Goal: Information Seeking & Learning: Learn about a topic

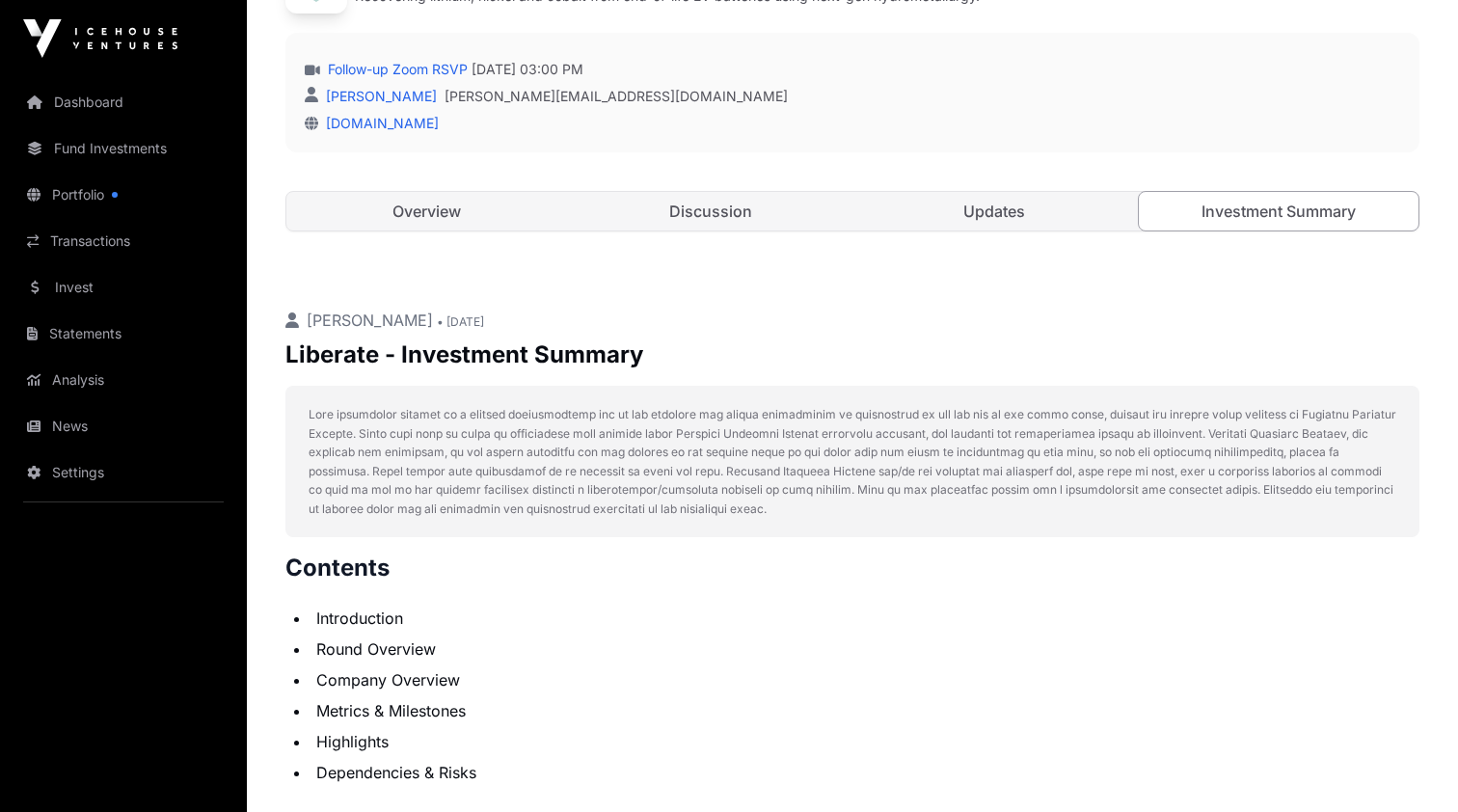
scroll to position [516, 0]
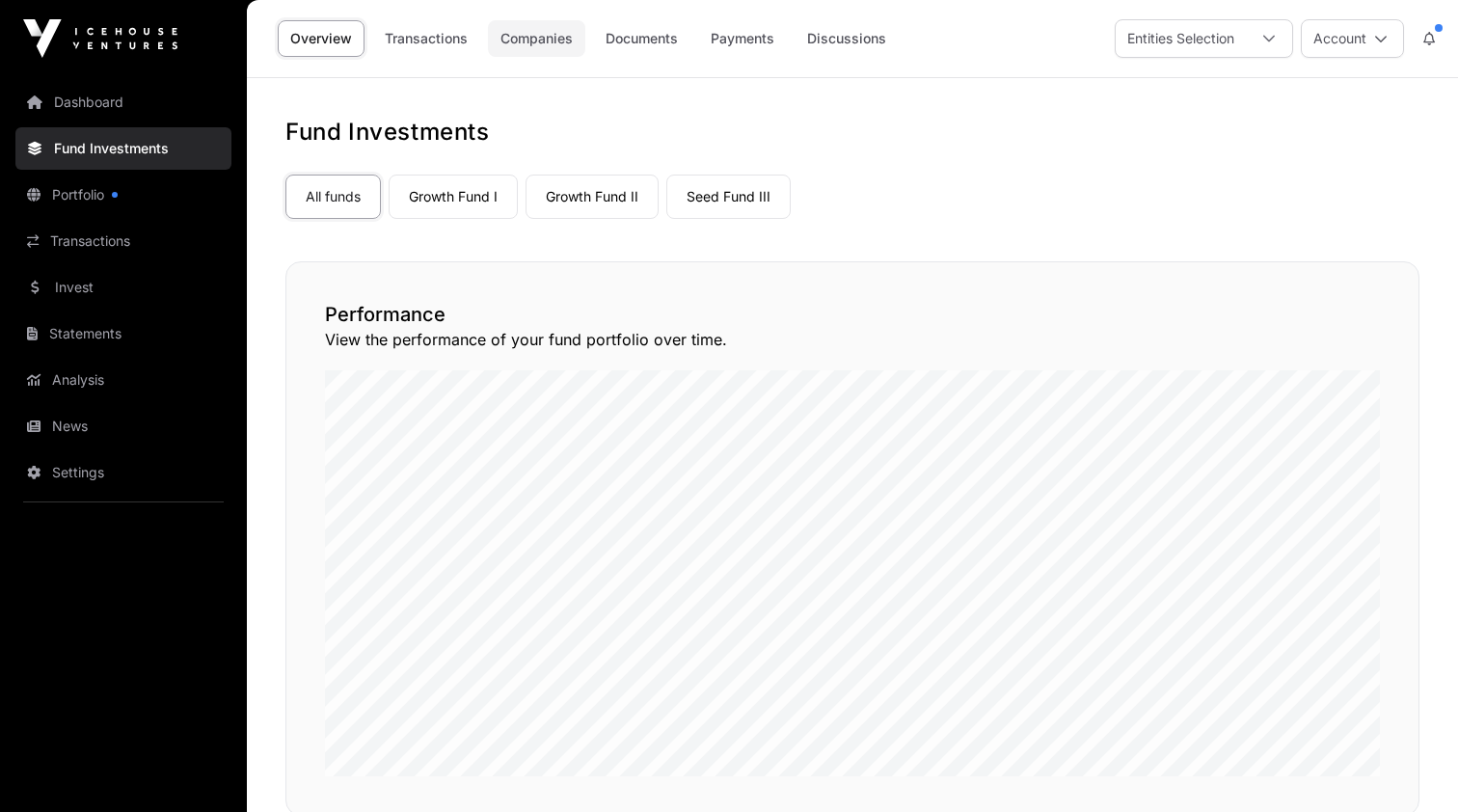
click at [528, 34] on link "Companies" at bounding box center [537, 38] width 98 height 37
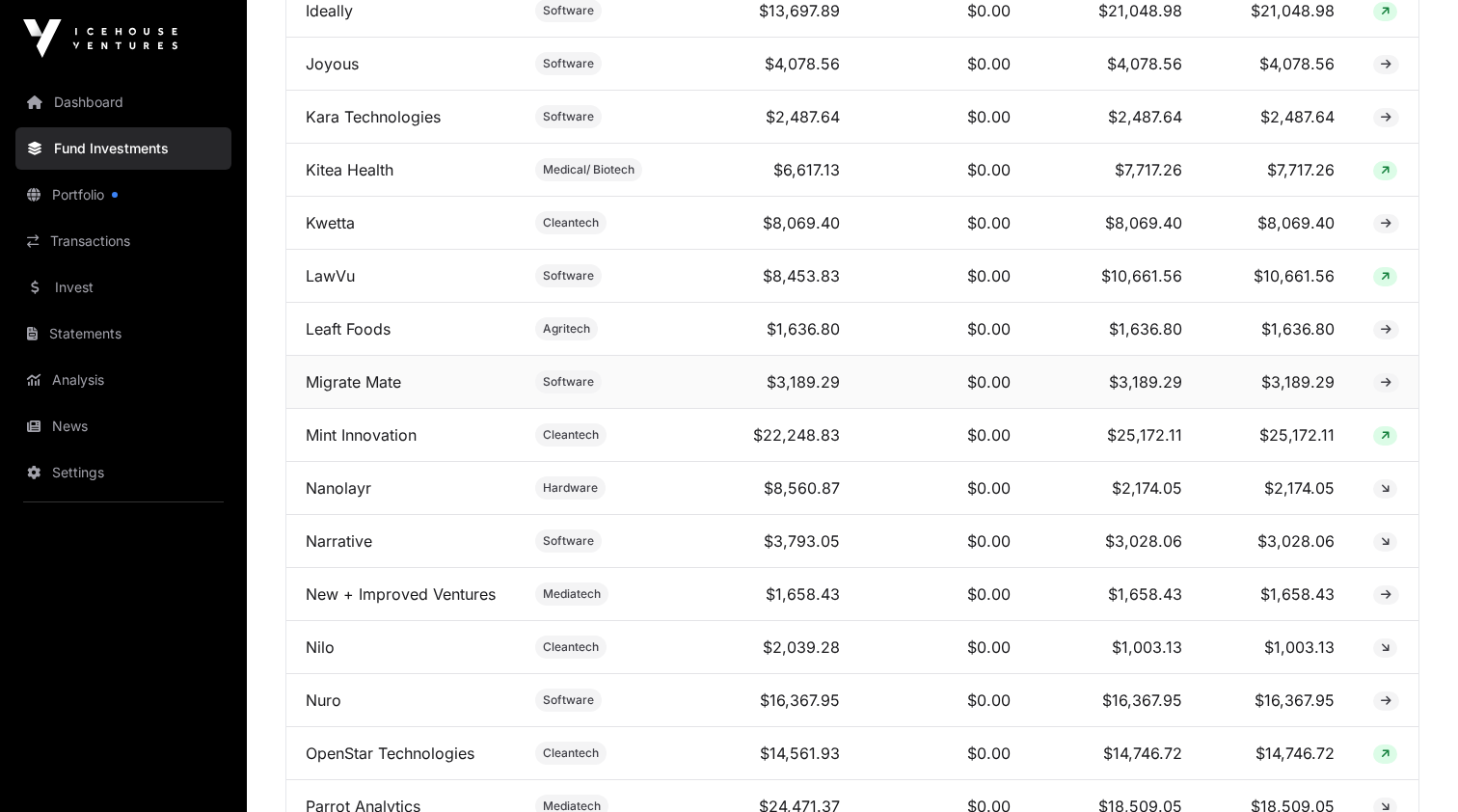
scroll to position [2691, 0]
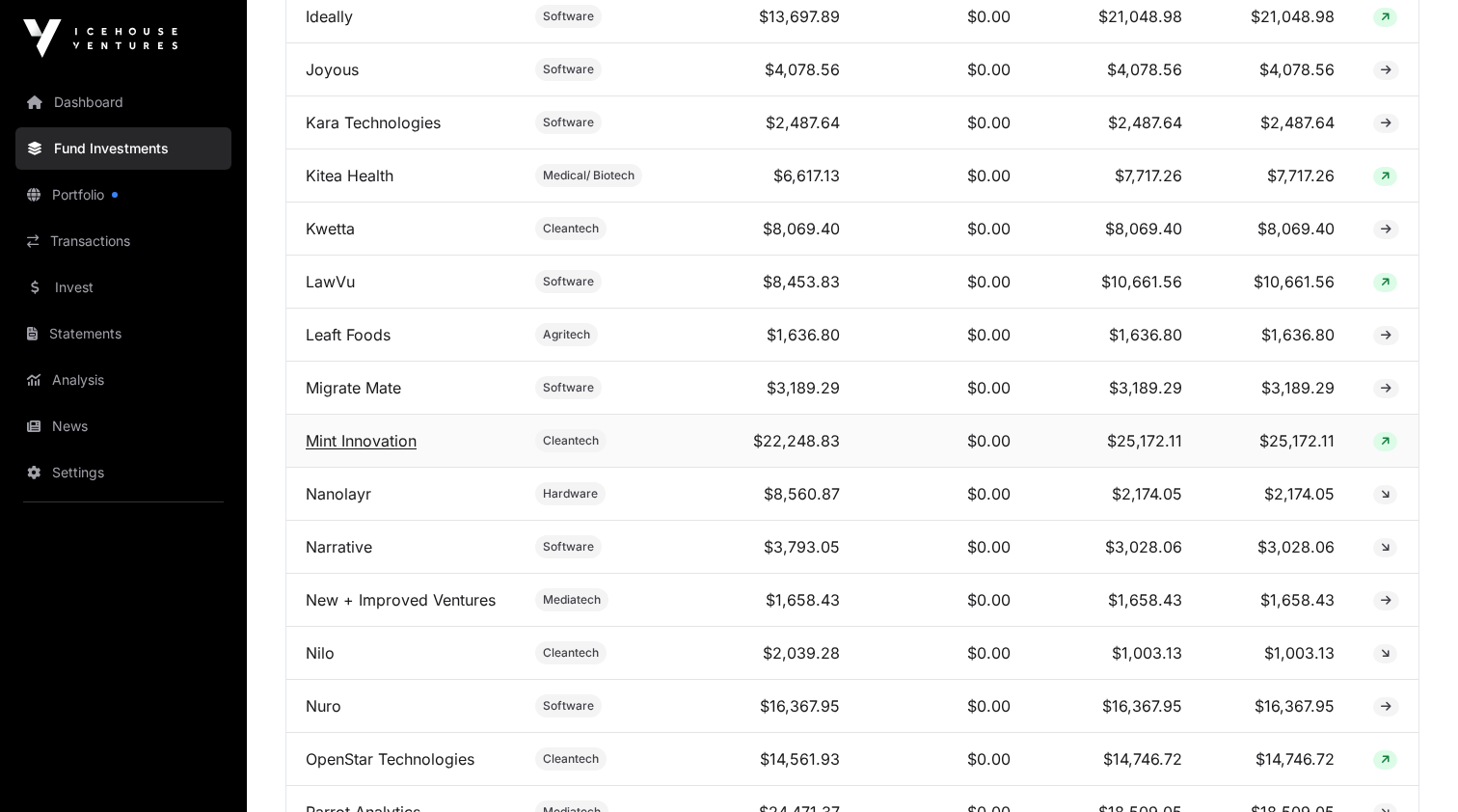
click at [343, 446] on link "Mint Innovation" at bounding box center [360, 440] width 111 height 19
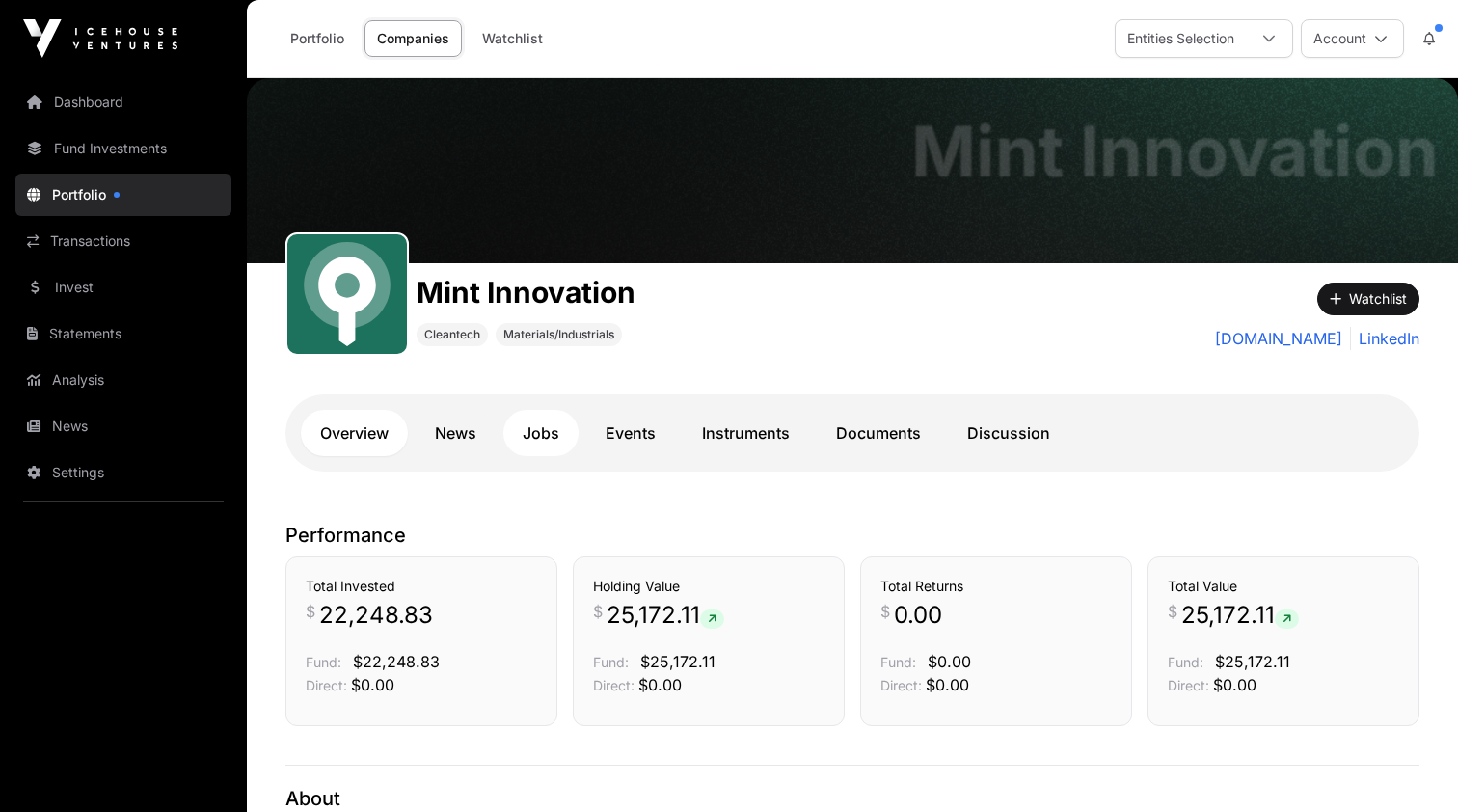
scroll to position [3, 0]
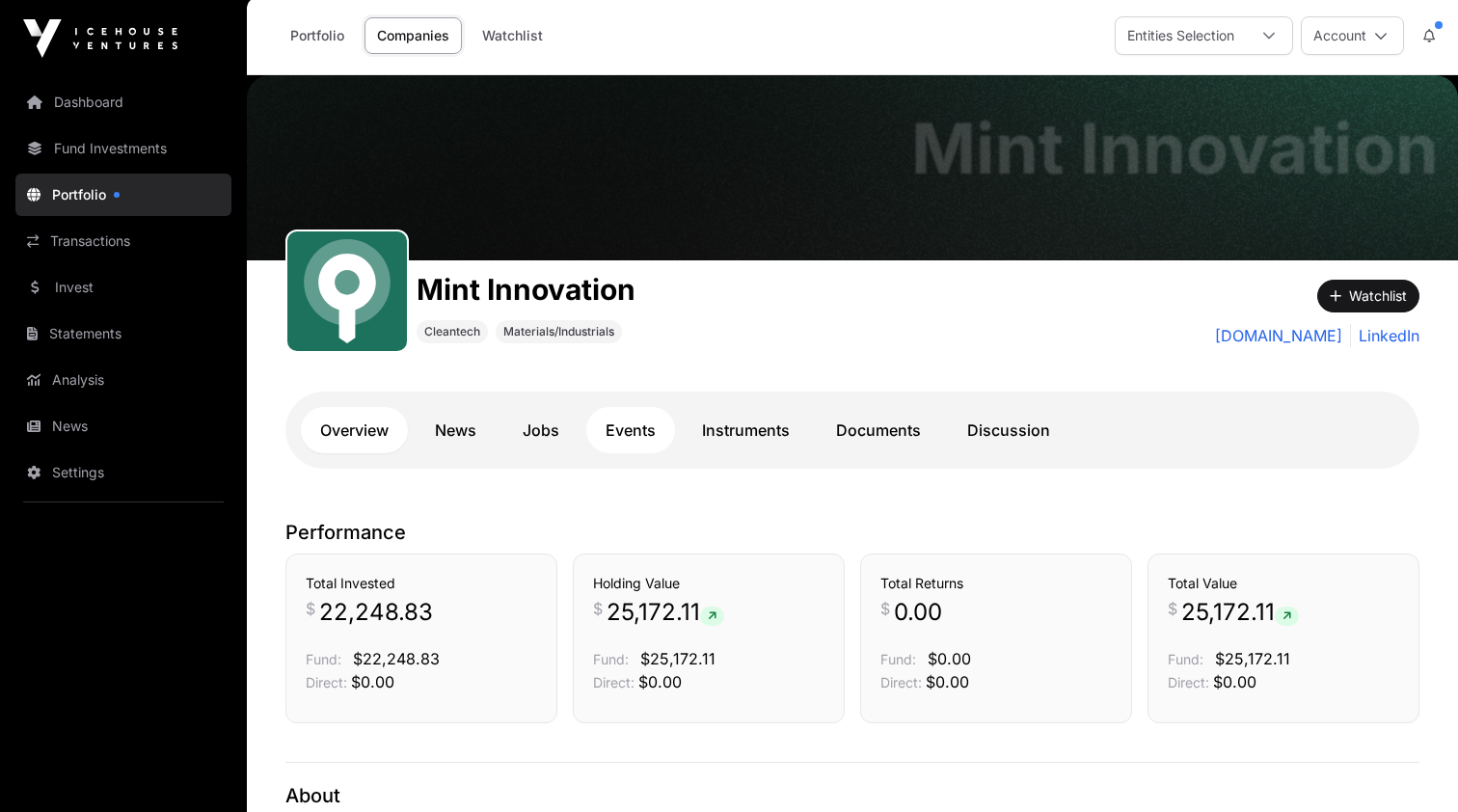
click at [645, 435] on link "Events" at bounding box center [631, 430] width 89 height 46
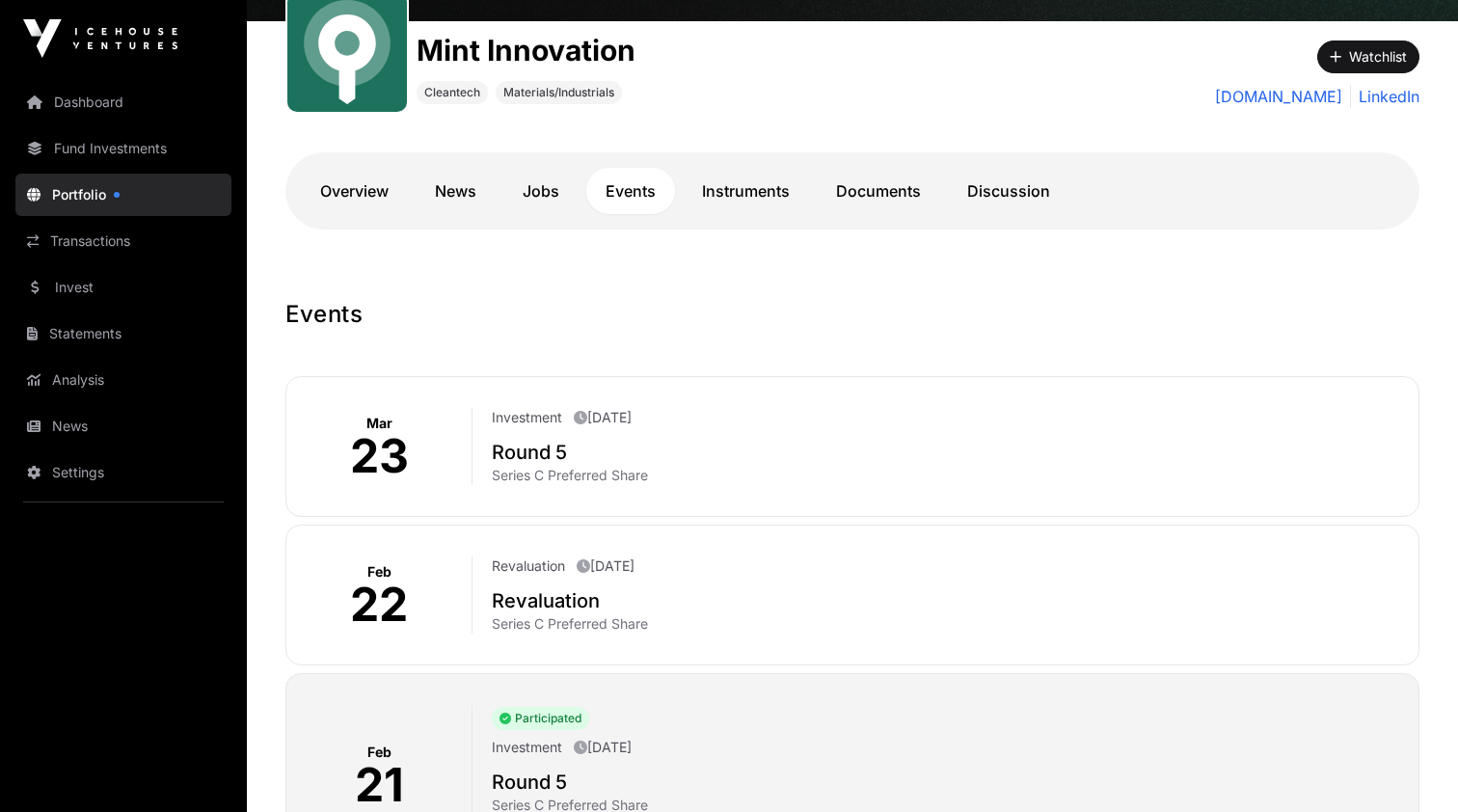
scroll to position [245, 0]
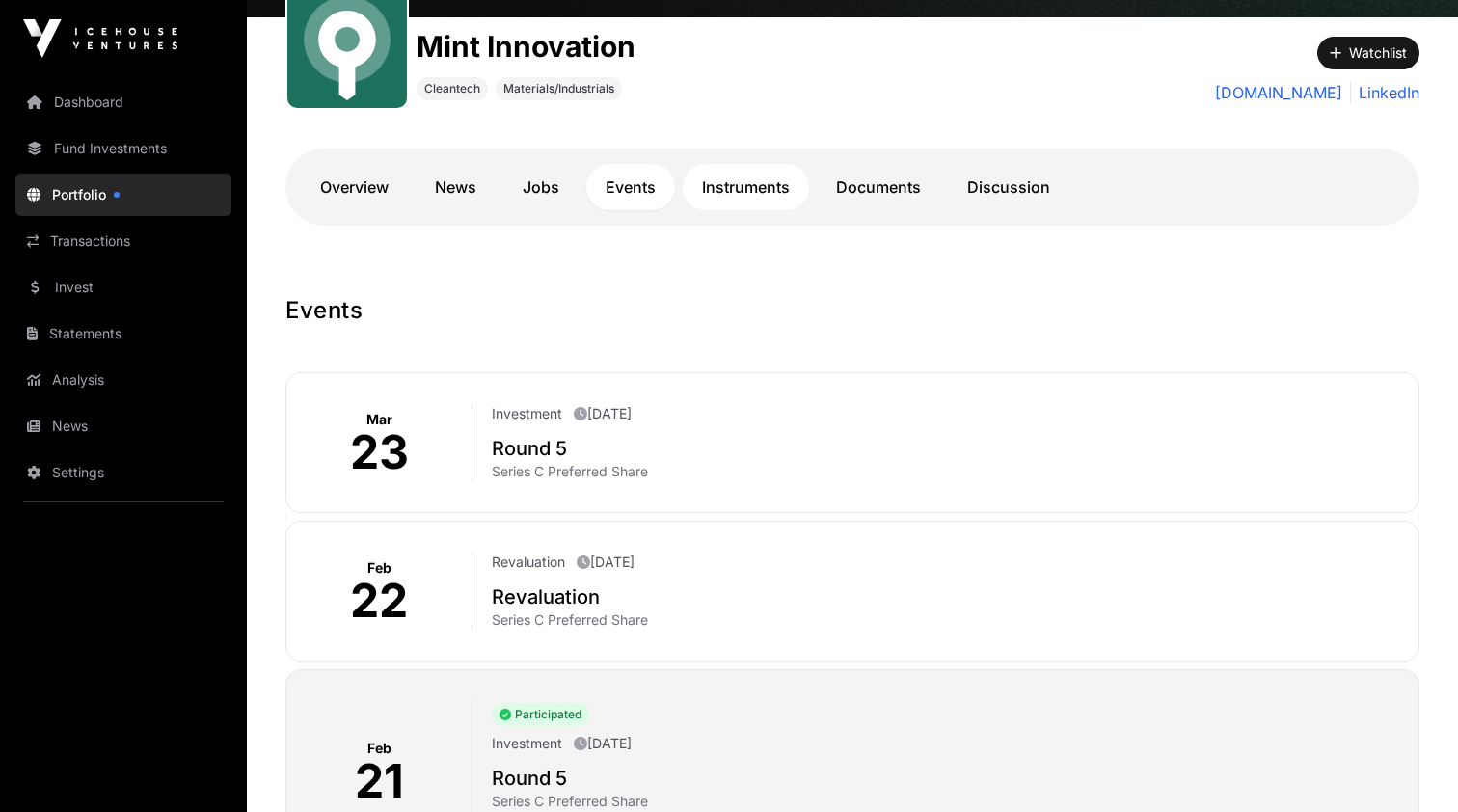
click at [754, 181] on link "Instruments" at bounding box center [745, 187] width 127 height 46
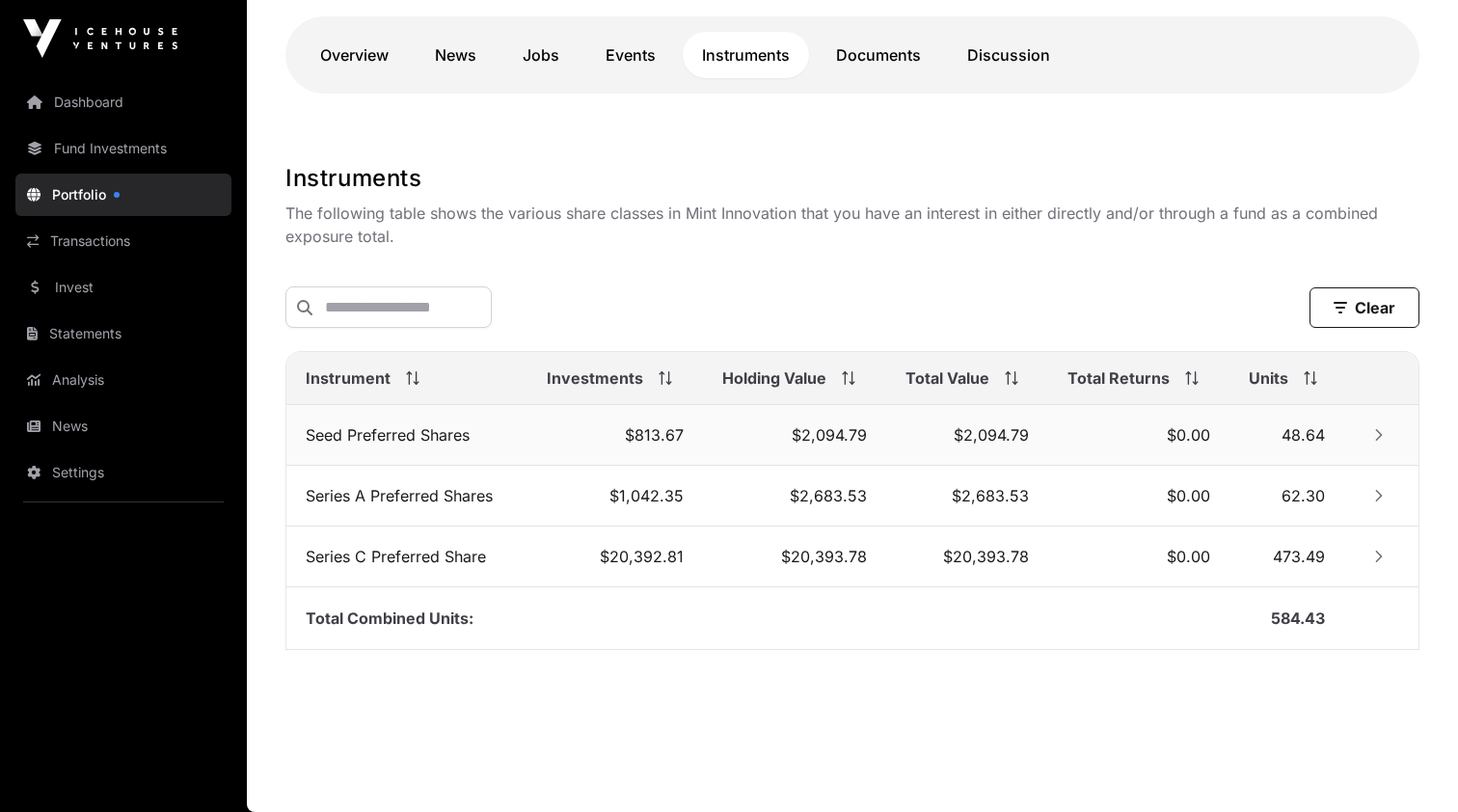
scroll to position [381, 0]
click at [865, 50] on link "Documents" at bounding box center [879, 55] width 124 height 46
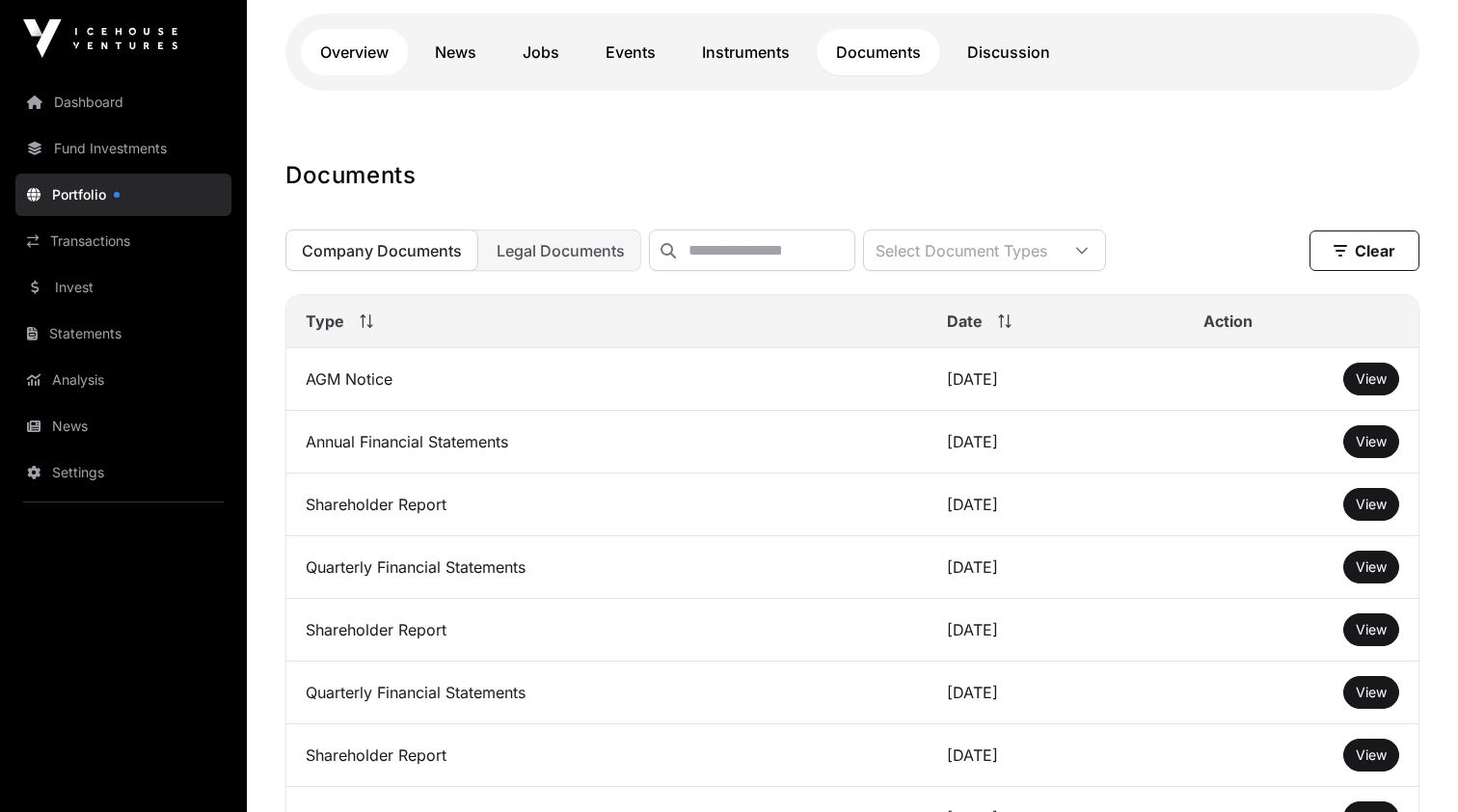
click at [363, 56] on link "Overview" at bounding box center [354, 52] width 107 height 46
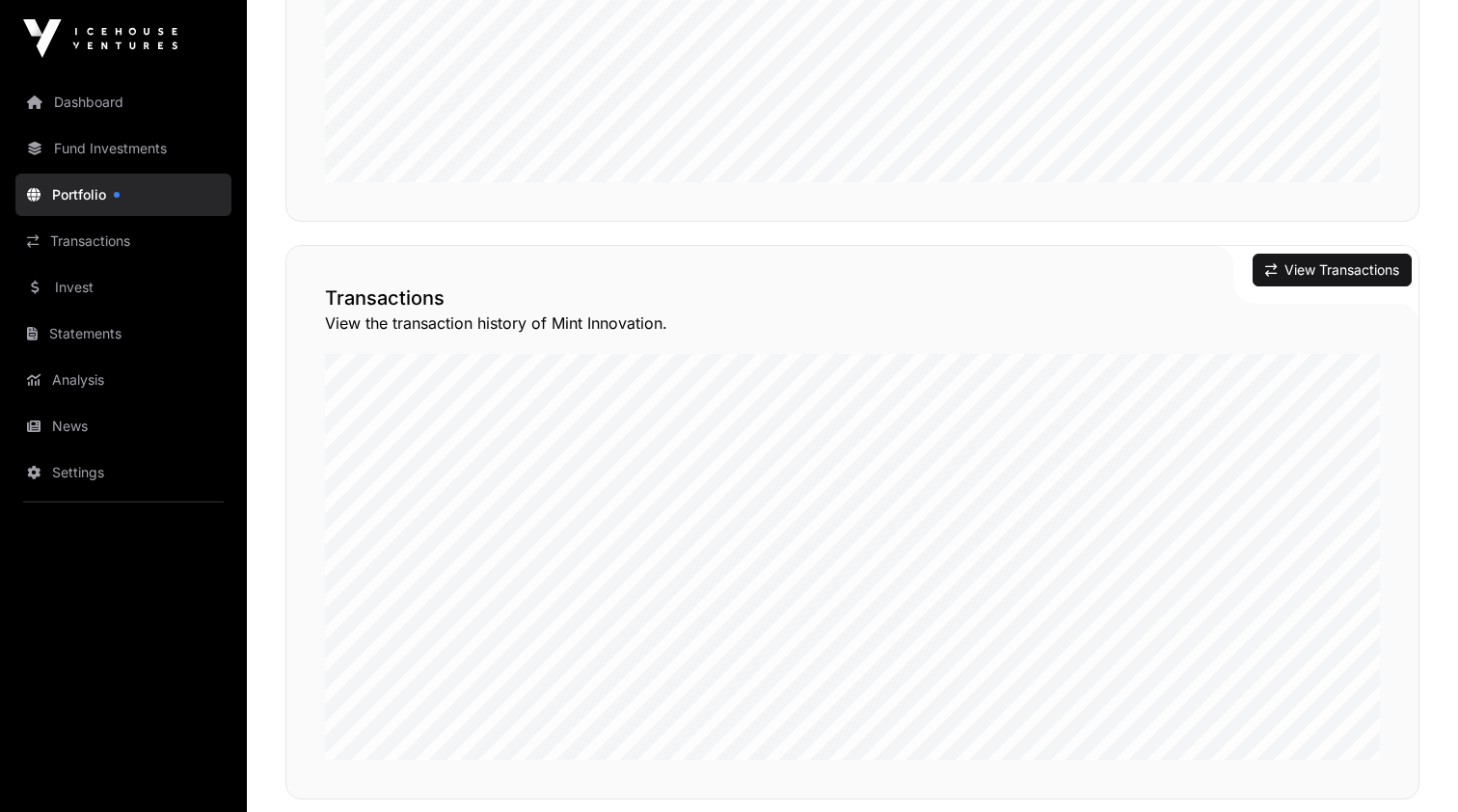
scroll to position [1315, 0]
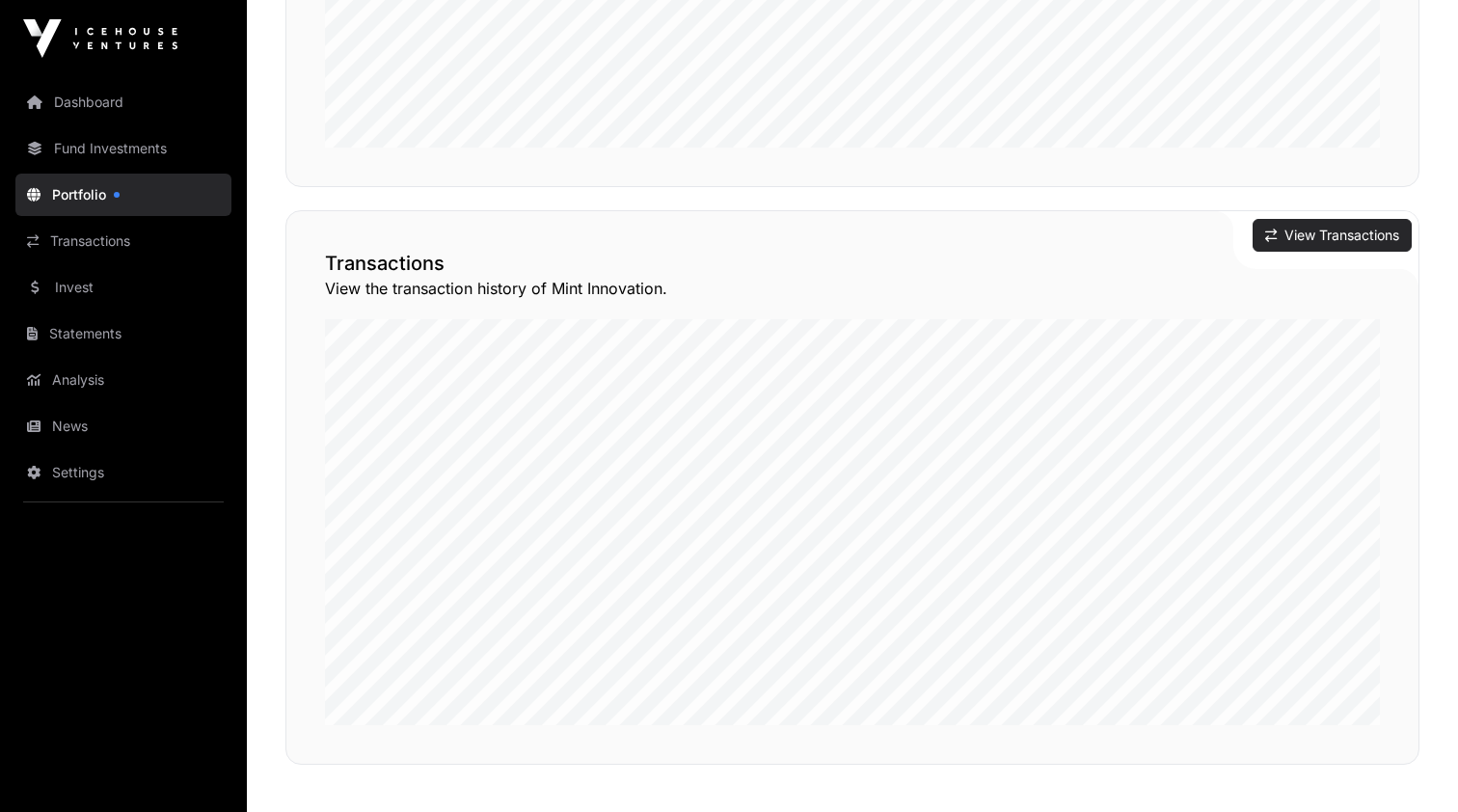
click at [1339, 238] on button "View Transactions" at bounding box center [1332, 234] width 159 height 33
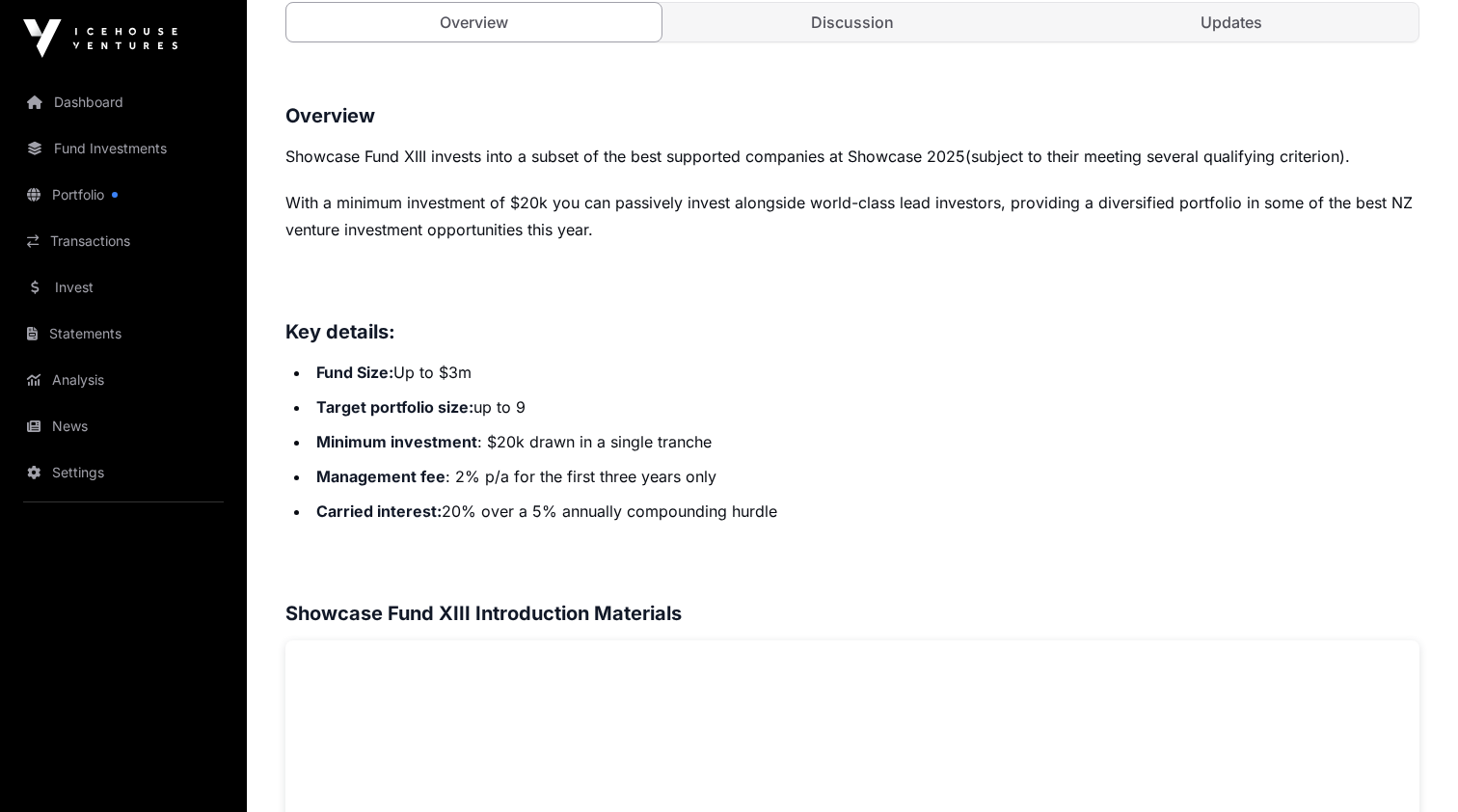
scroll to position [723, 0]
